Goal: Information Seeking & Learning: Learn about a topic

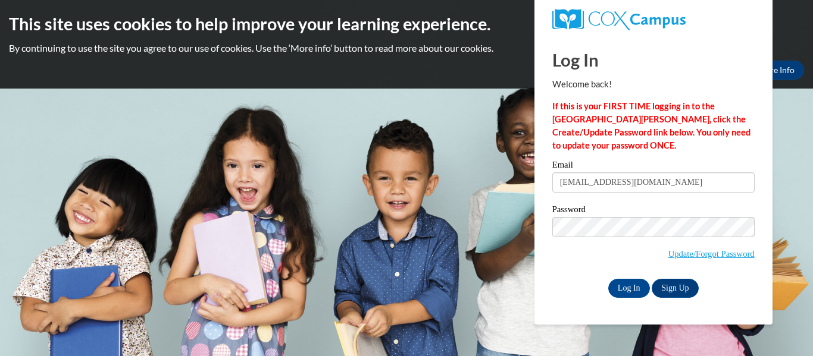
click at [612, 279] on div "Log In Sign Up" at bounding box center [653, 288] width 202 height 19
click at [626, 290] on input "Log In" at bounding box center [629, 288] width 42 height 19
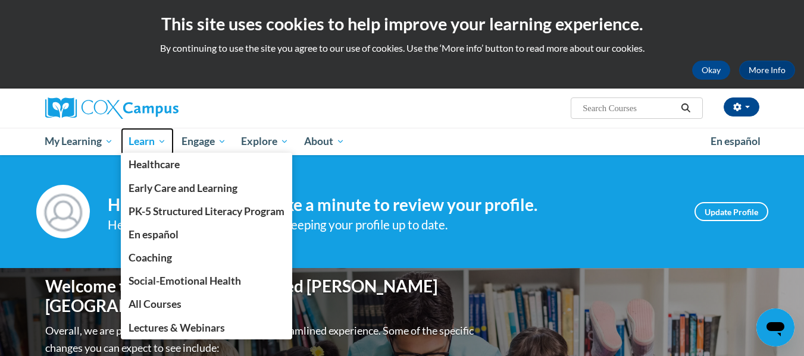
click at [150, 142] on span "Learn" at bounding box center [147, 141] width 37 height 14
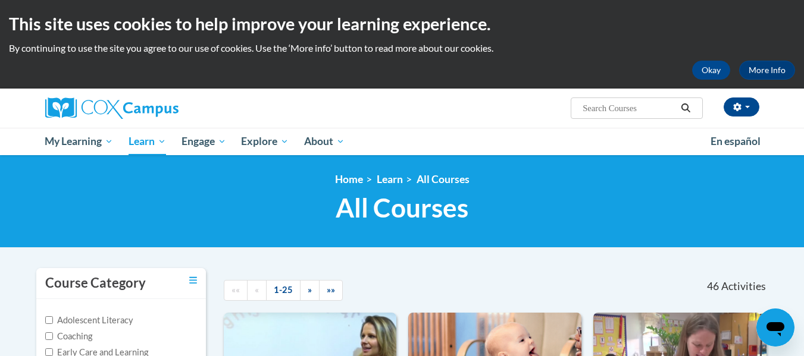
scroll to position [36, 0]
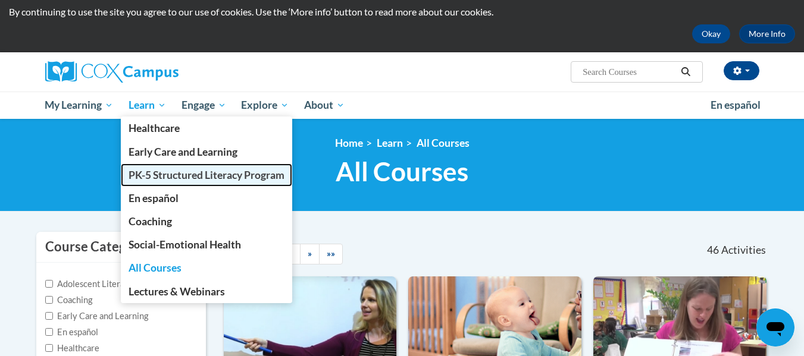
click at [158, 176] on span "PK-5 Structured Literacy Program" at bounding box center [207, 175] width 156 height 12
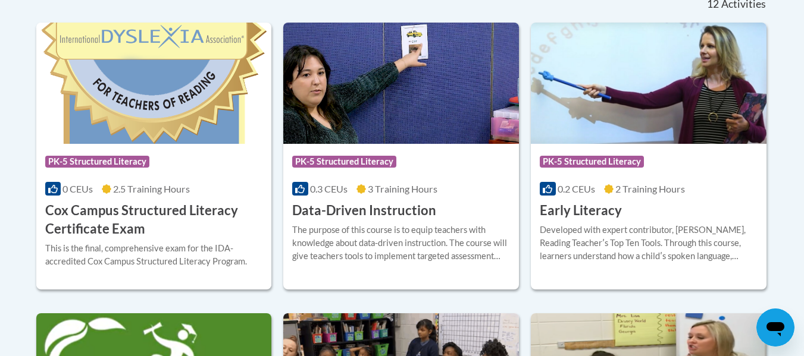
scroll to position [503, 0]
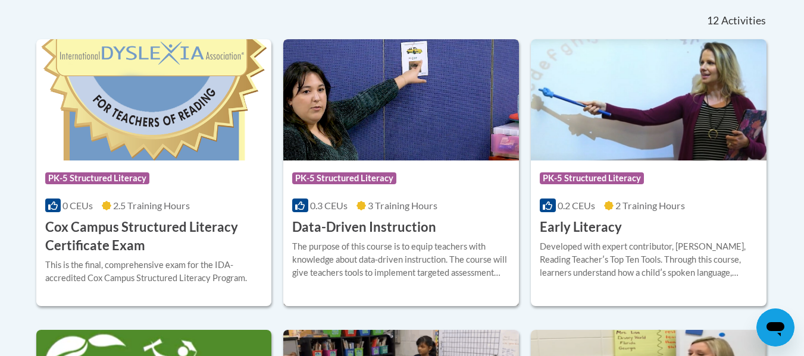
click at [344, 228] on h3 "Data-Driven Instruction" at bounding box center [364, 227] width 144 height 18
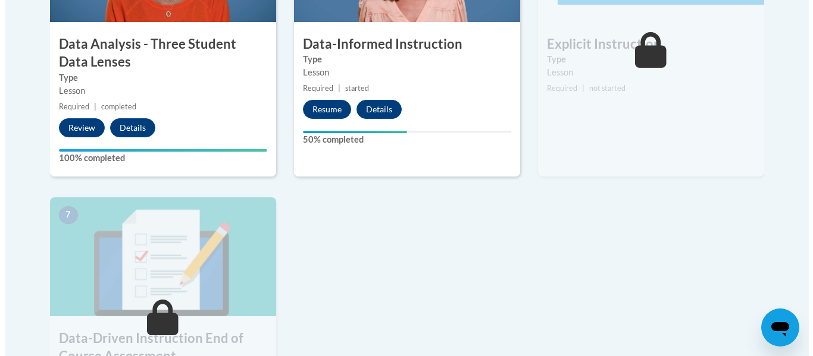
scroll to position [806, 0]
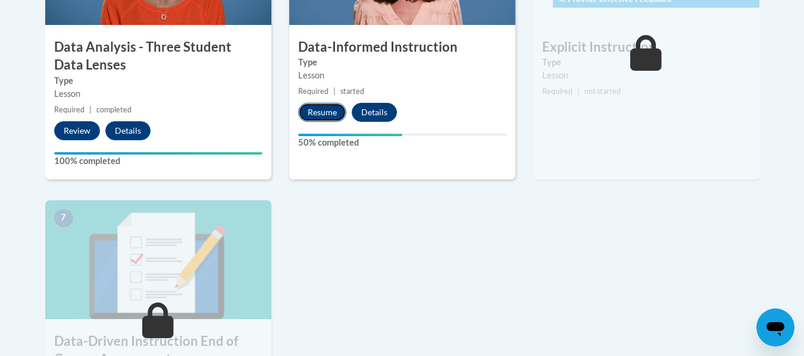
click at [334, 114] on button "Resume" at bounding box center [322, 112] width 48 height 19
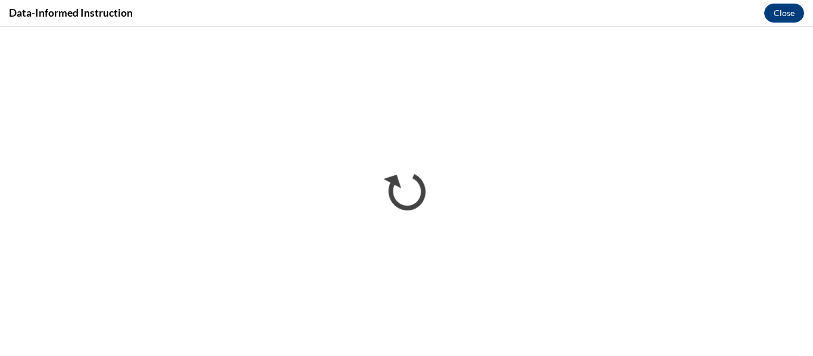
scroll to position [0, 0]
